Goal: Obtain resource: Obtain resource

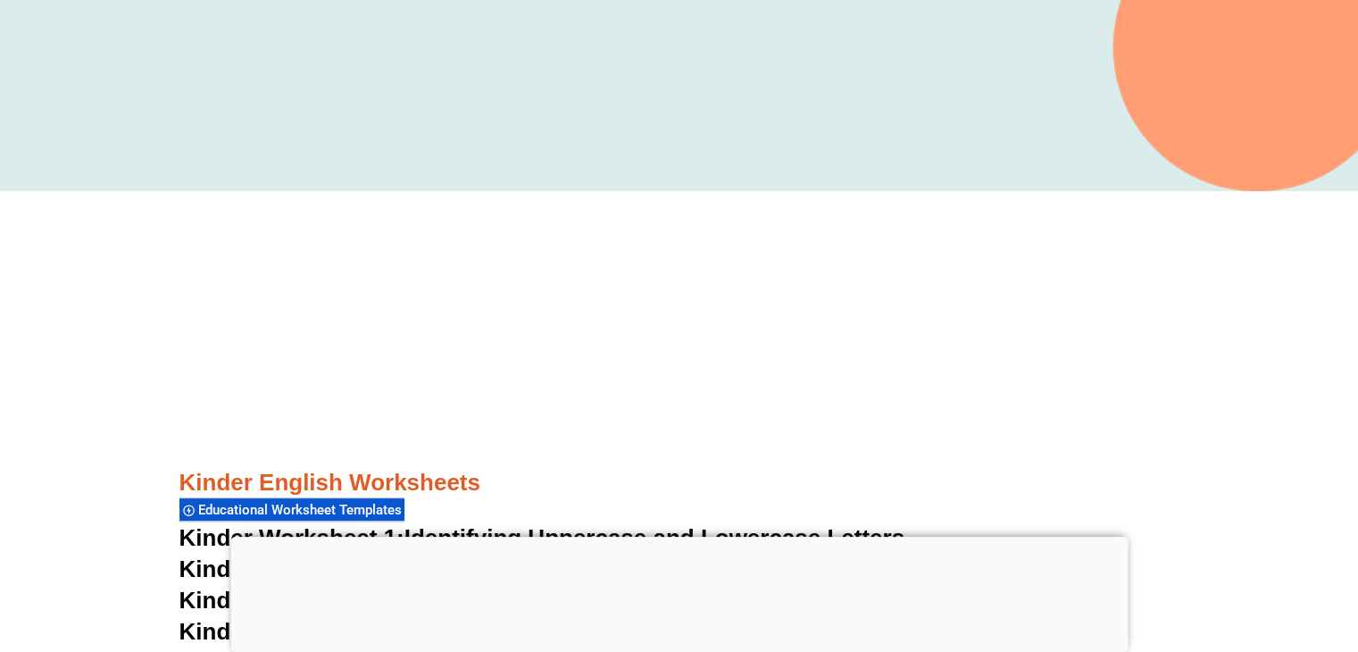
scroll to position [543, 0]
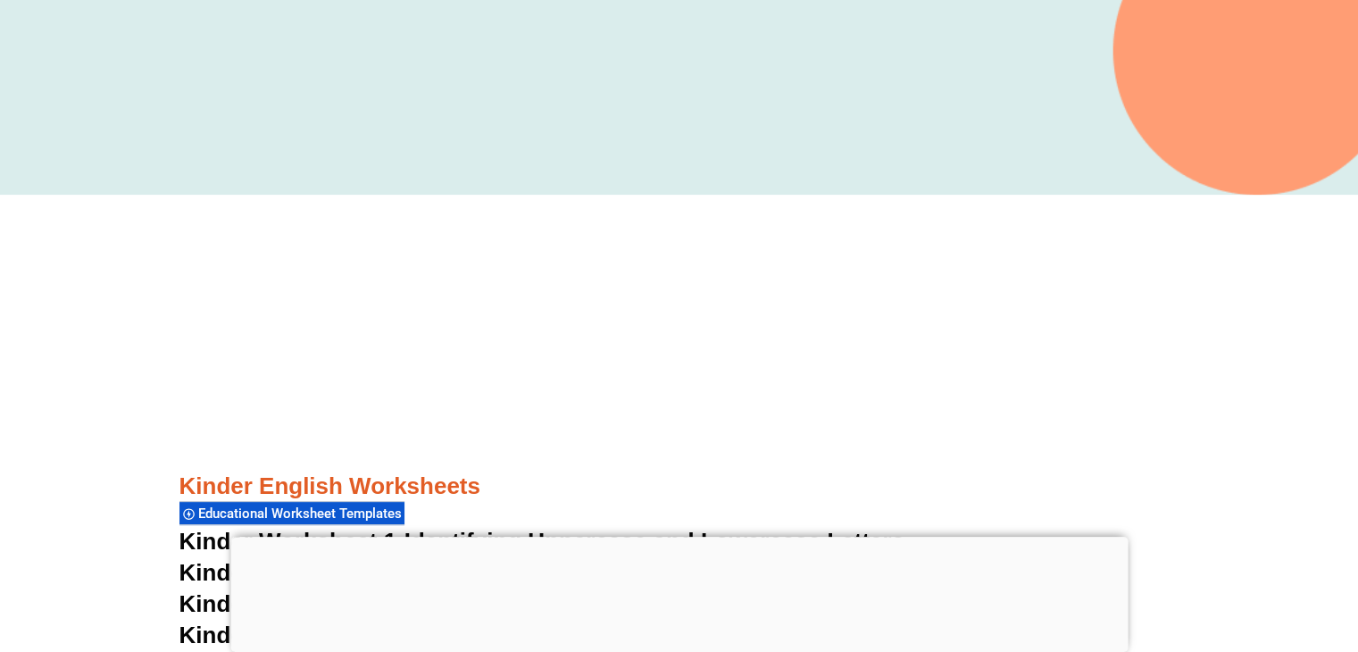
click at [676, 537] on div at bounding box center [678, 537] width 897 height 0
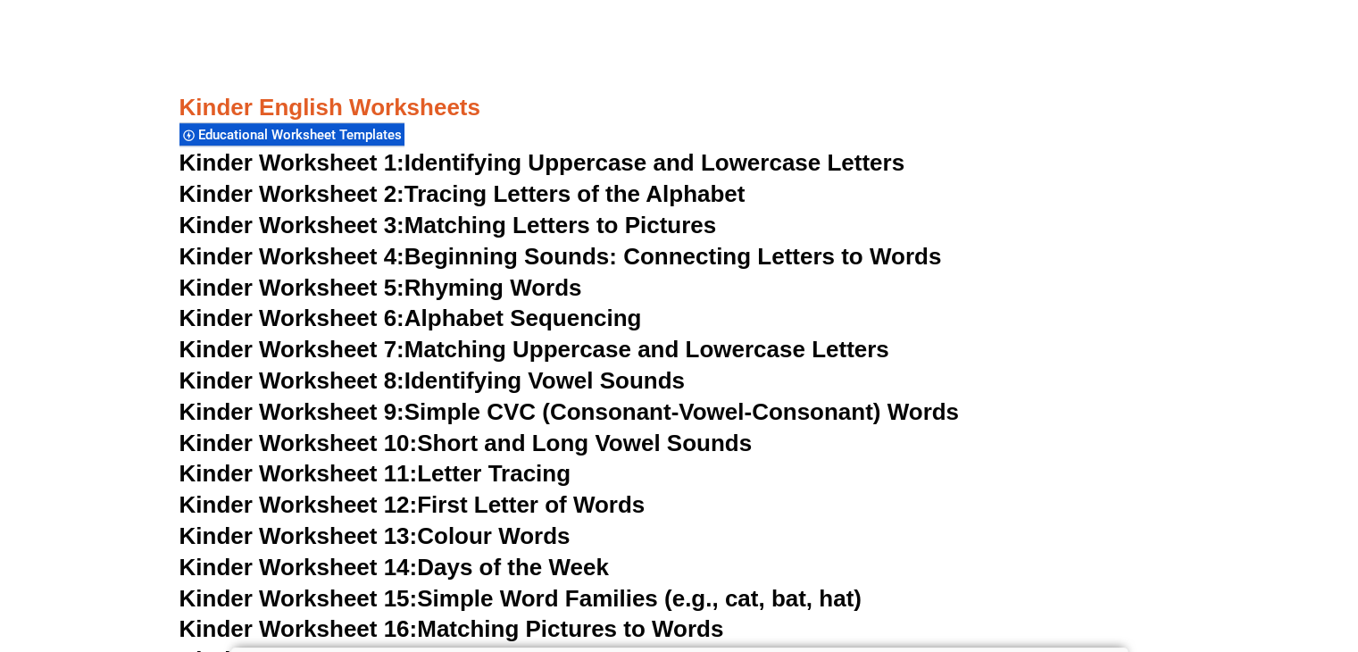
scroll to position [945, 0]
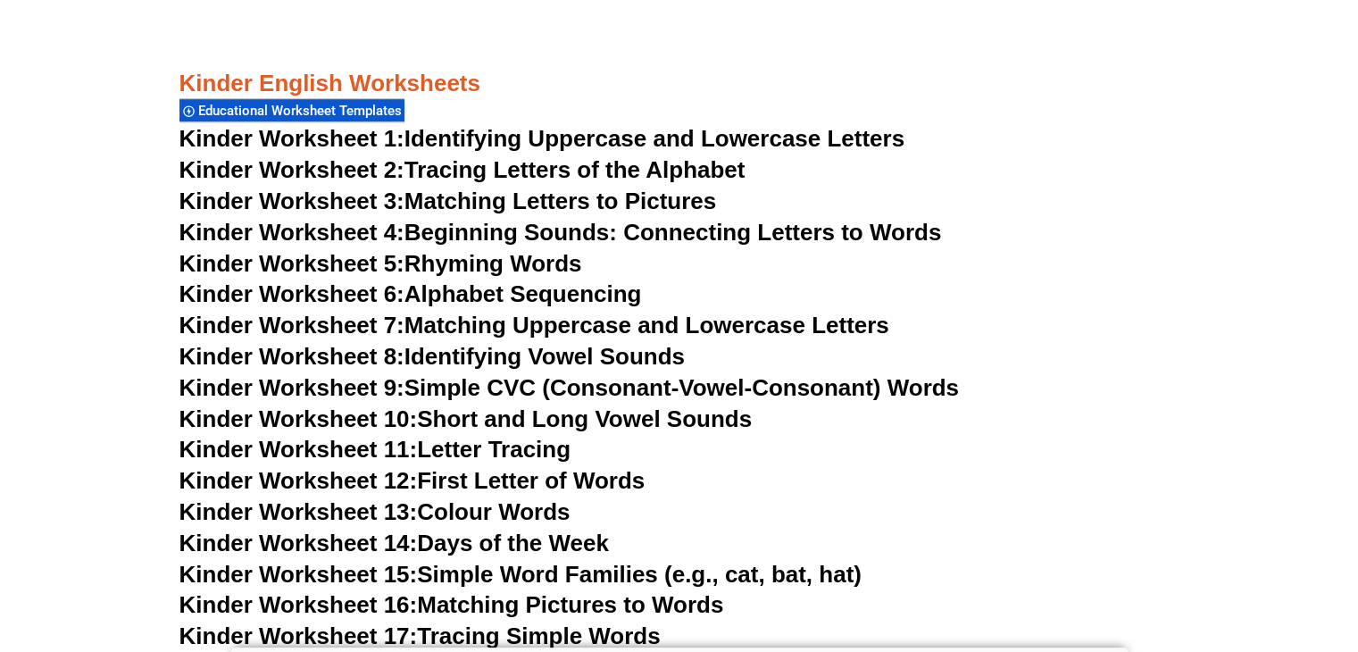
click at [627, 237] on link "Kinder Worksheet 4: Beginning Sounds: Connecting Letters to Words" at bounding box center [560, 232] width 762 height 27
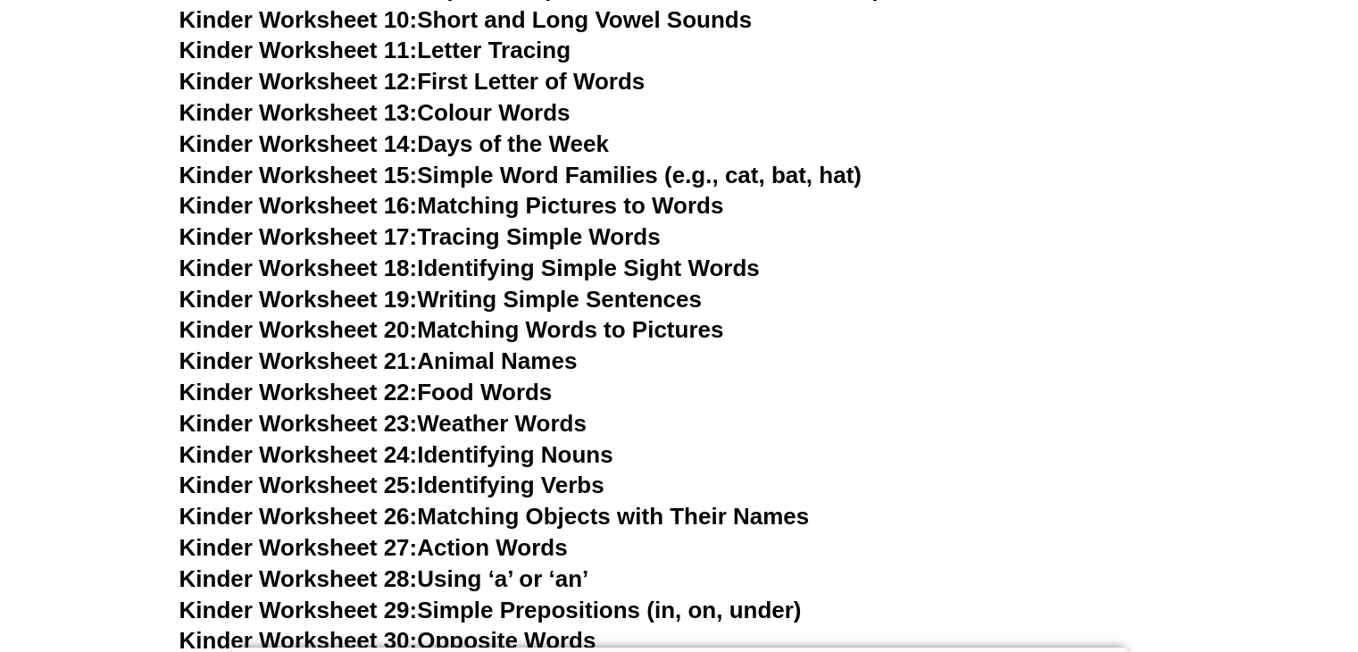
scroll to position [1393, 0]
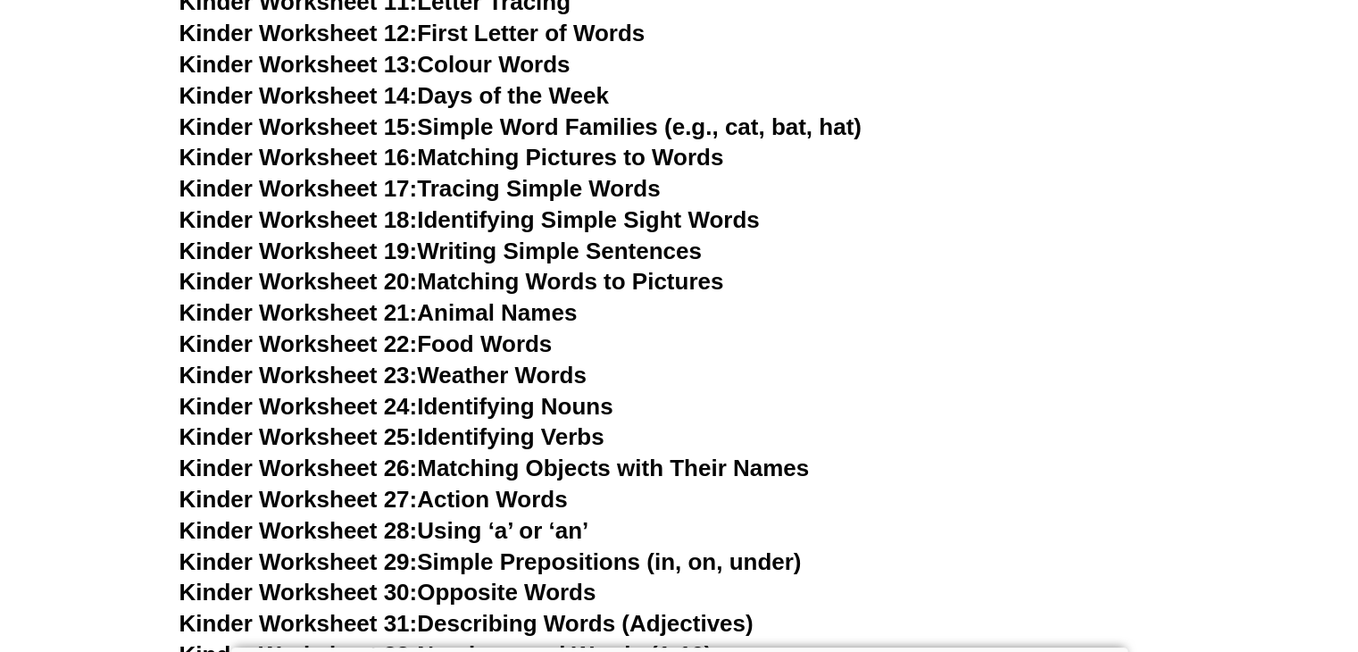
click at [533, 529] on link "Kinder Worksheet 28: Using ‘a’ or ‘an’" at bounding box center [384, 530] width 410 height 27
click at [614, 563] on link "Kinder Worksheet 29: Simple Prepositions (in, on, under)" at bounding box center [490, 561] width 622 height 27
click at [598, 559] on link "Kinder Worksheet 29: Simple Prepositions (in, on, under)" at bounding box center [490, 561] width 622 height 27
click at [531, 604] on link "Kinder Worksheet 30: Opposite Words" at bounding box center [387, 591] width 417 height 27
